Goal: Transaction & Acquisition: Purchase product/service

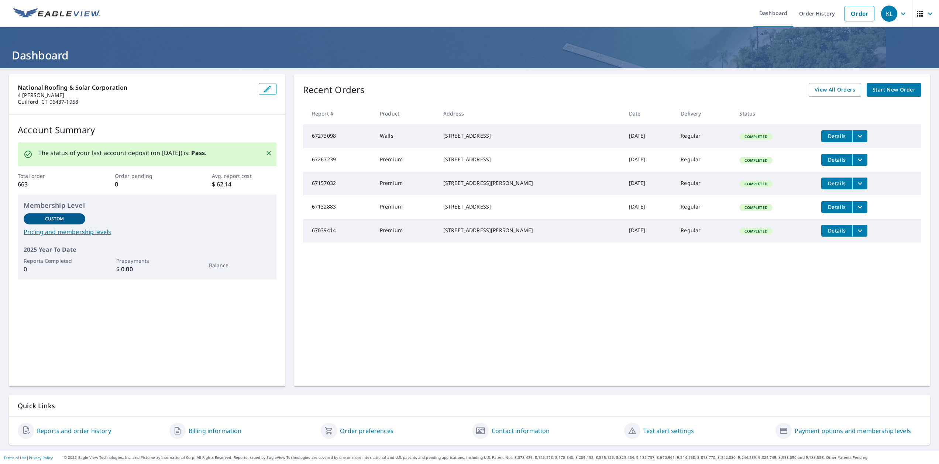
click at [914, 92] on span "Start New Order" at bounding box center [894, 89] width 43 height 9
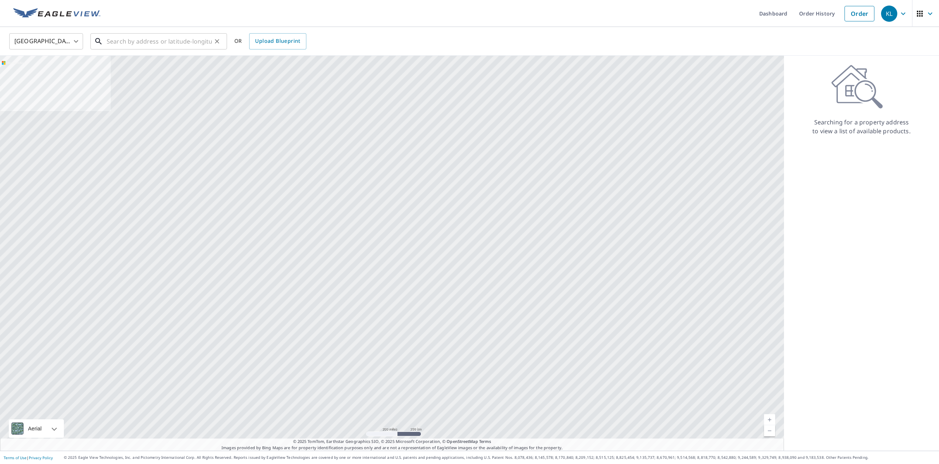
click at [183, 44] on input "text" at bounding box center [159, 41] width 105 height 21
click at [226, 20] on ul "Dashboard Order History Order" at bounding box center [491, 13] width 773 height 27
click at [166, 42] on input "text" at bounding box center [159, 41] width 105 height 21
click at [119, 67] on p "[GEOGRAPHIC_DATA]" at bounding box center [163, 70] width 116 height 7
type input "[STREET_ADDRESS]"
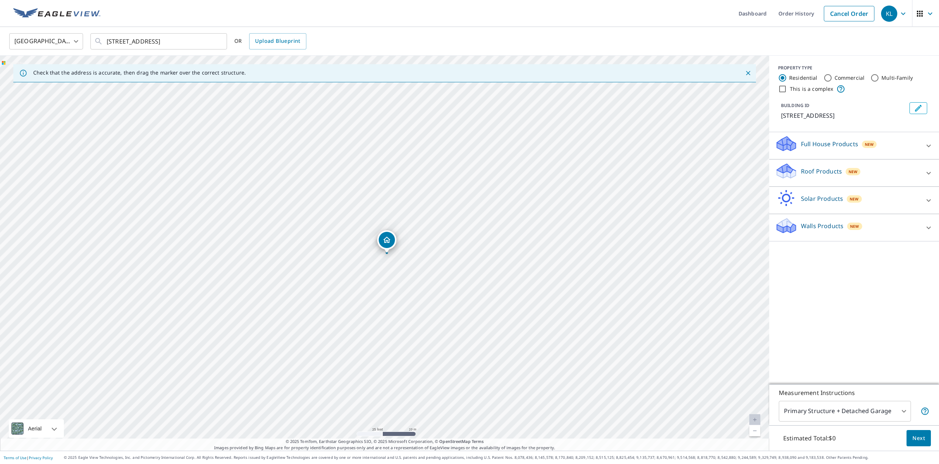
drag, startPoint x: 362, startPoint y: 239, endPoint x: 446, endPoint y: 296, distance: 101.8
click at [446, 296] on div "[STREET_ADDRESS]" at bounding box center [384, 253] width 769 height 395
click at [825, 173] on p "Roof Products" at bounding box center [821, 171] width 41 height 9
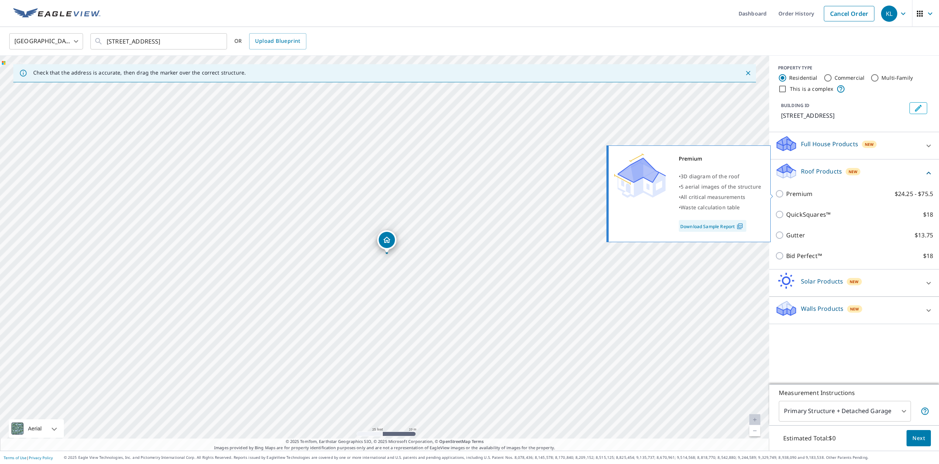
click at [795, 194] on p "Premium" at bounding box center [799, 193] width 26 height 9
click at [786, 194] on input "Premium $24.25 - $75.5" at bounding box center [780, 193] width 11 height 9
checkbox input "true"
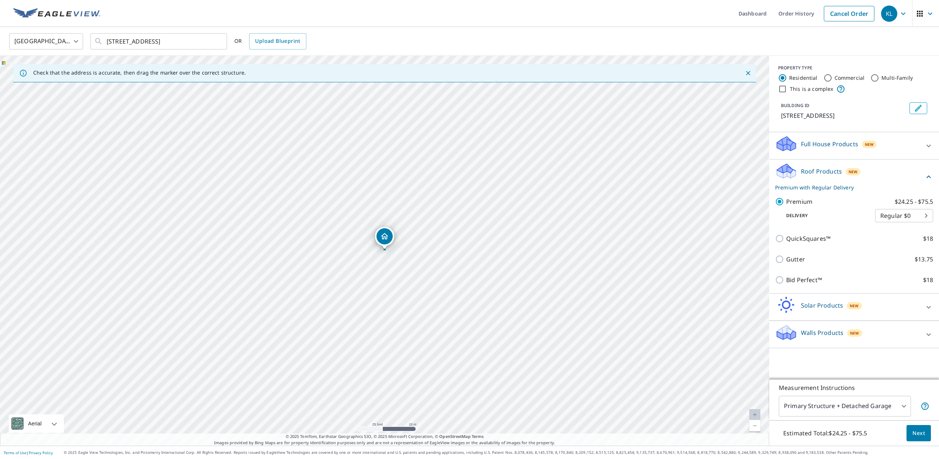
click at [915, 435] on span "Next" at bounding box center [918, 433] width 13 height 9
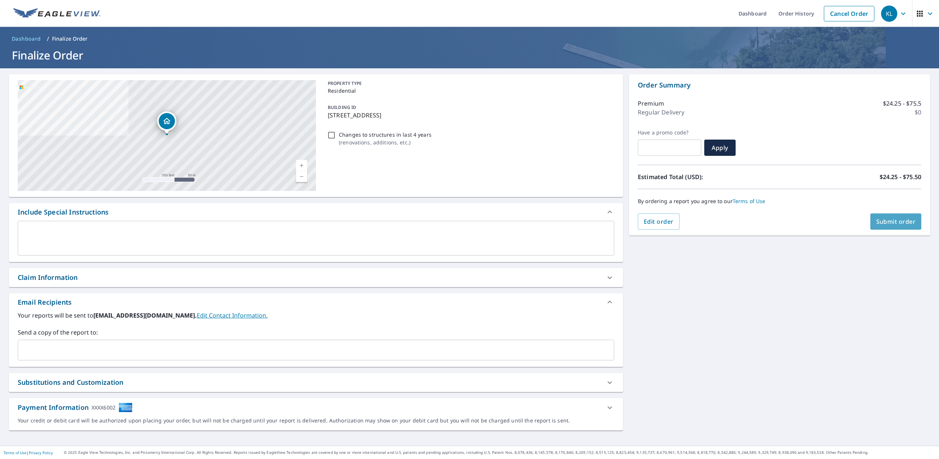
click at [897, 221] on span "Submit order" at bounding box center [895, 221] width 39 height 8
checkbox input "true"
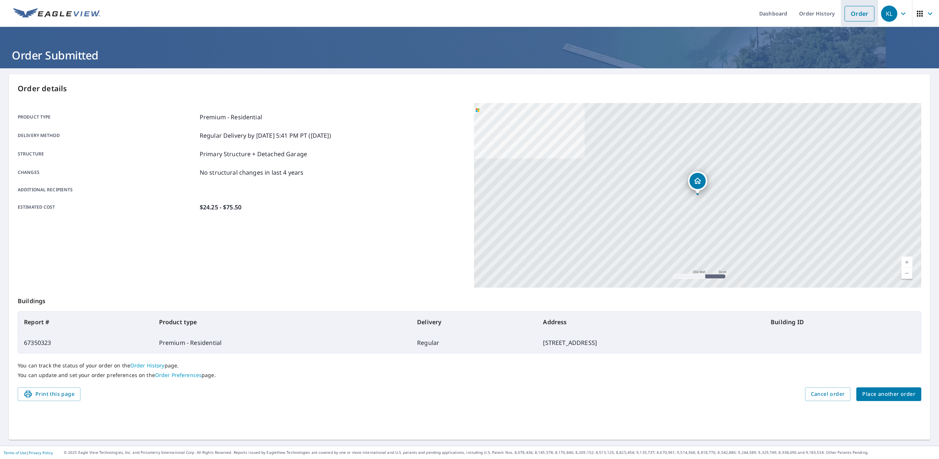
click at [864, 13] on link "Order" at bounding box center [860, 14] width 30 height 16
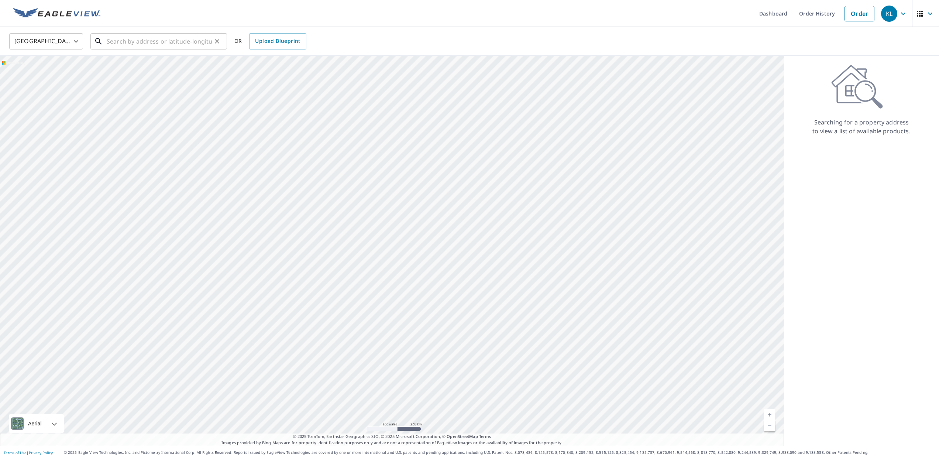
click at [144, 45] on input "text" at bounding box center [159, 41] width 105 height 21
click at [127, 60] on span "[STREET_ADDRESS]" at bounding box center [163, 62] width 116 height 9
type input "[STREET_ADDRESS]"
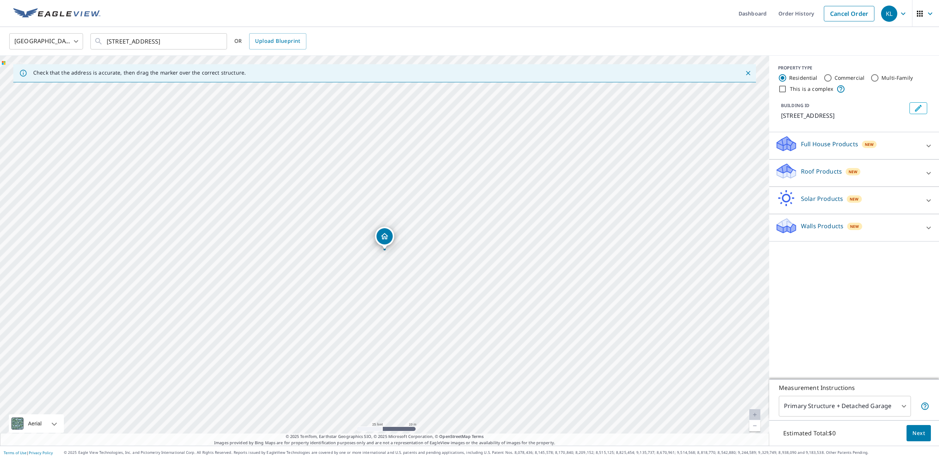
click at [840, 227] on p "Walls Products" at bounding box center [822, 225] width 42 height 9
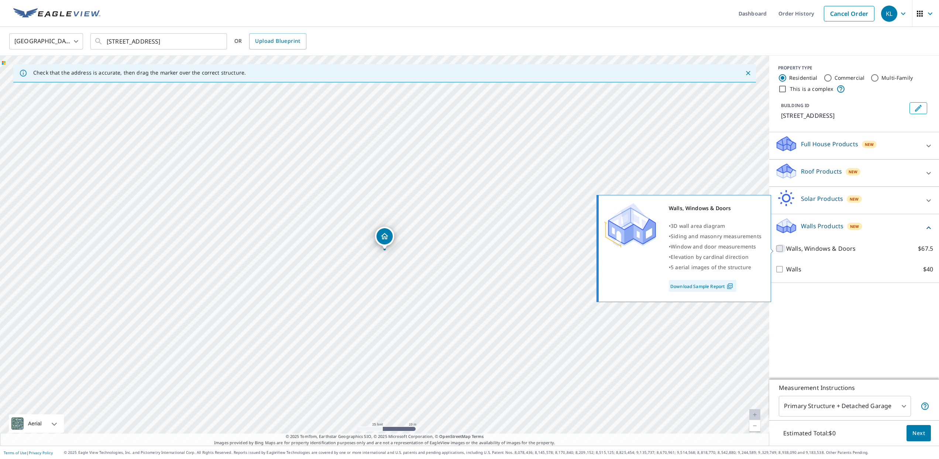
click at [780, 249] on input "Walls, Windows & Doors $67.5" at bounding box center [780, 248] width 11 height 9
checkbox input "true"
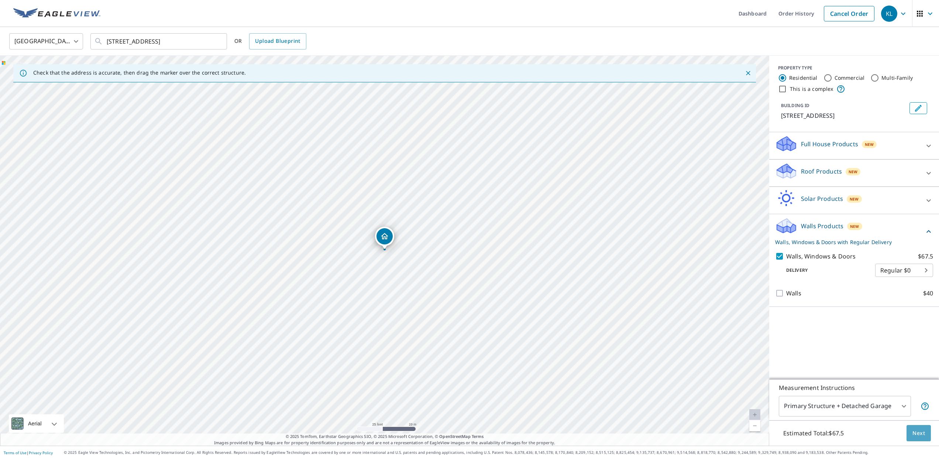
click at [915, 432] on span "Next" at bounding box center [918, 433] width 13 height 9
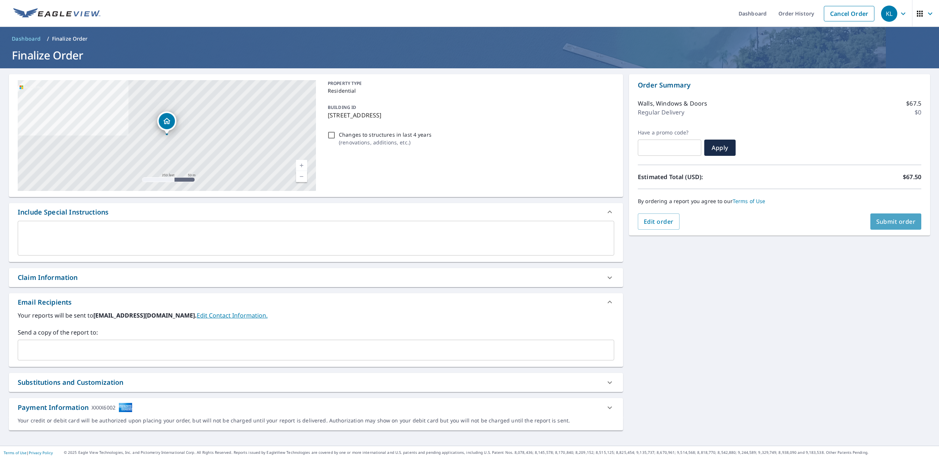
click at [891, 221] on span "Submit order" at bounding box center [895, 221] width 39 height 8
checkbox input "true"
